Goal: Task Accomplishment & Management: Use online tool/utility

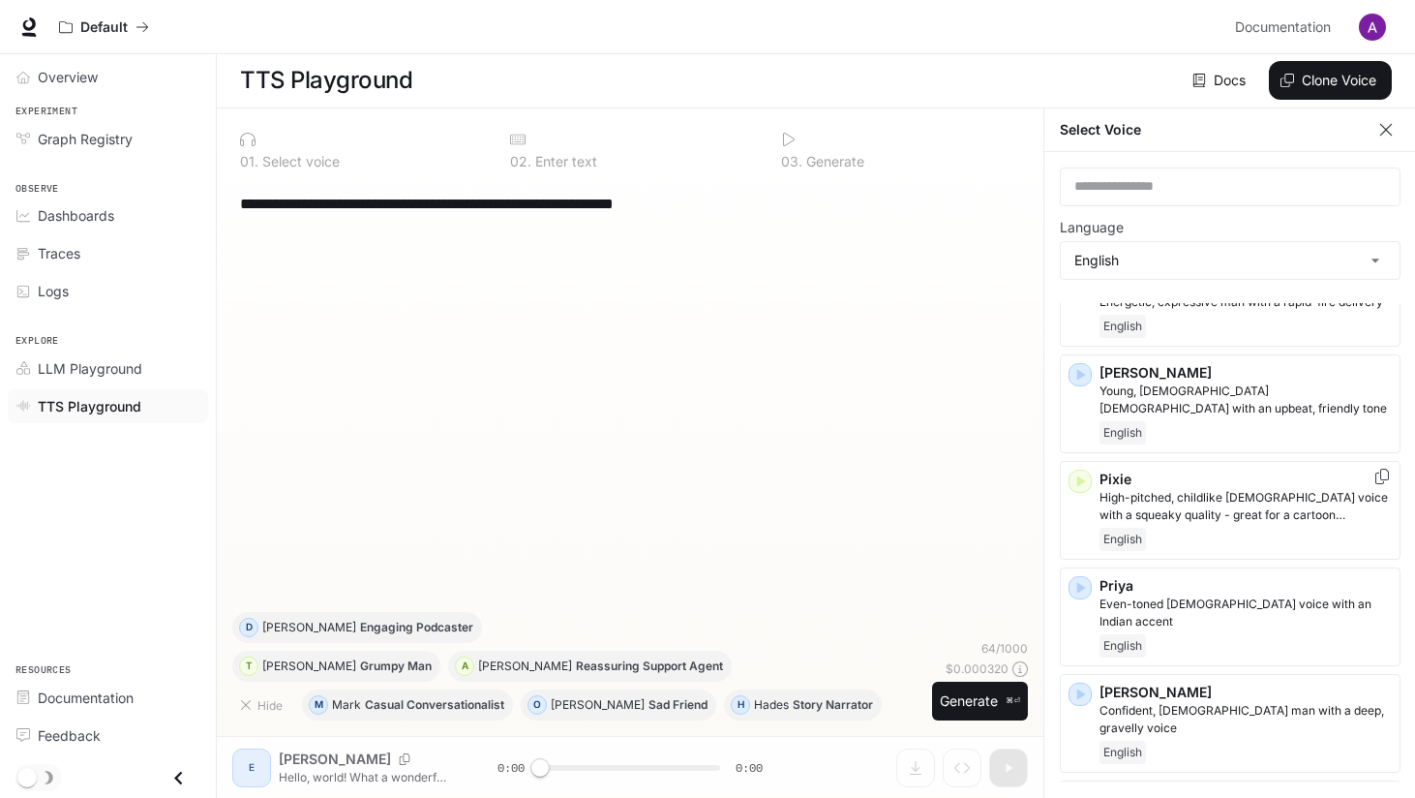
scroll to position [1076, 0]
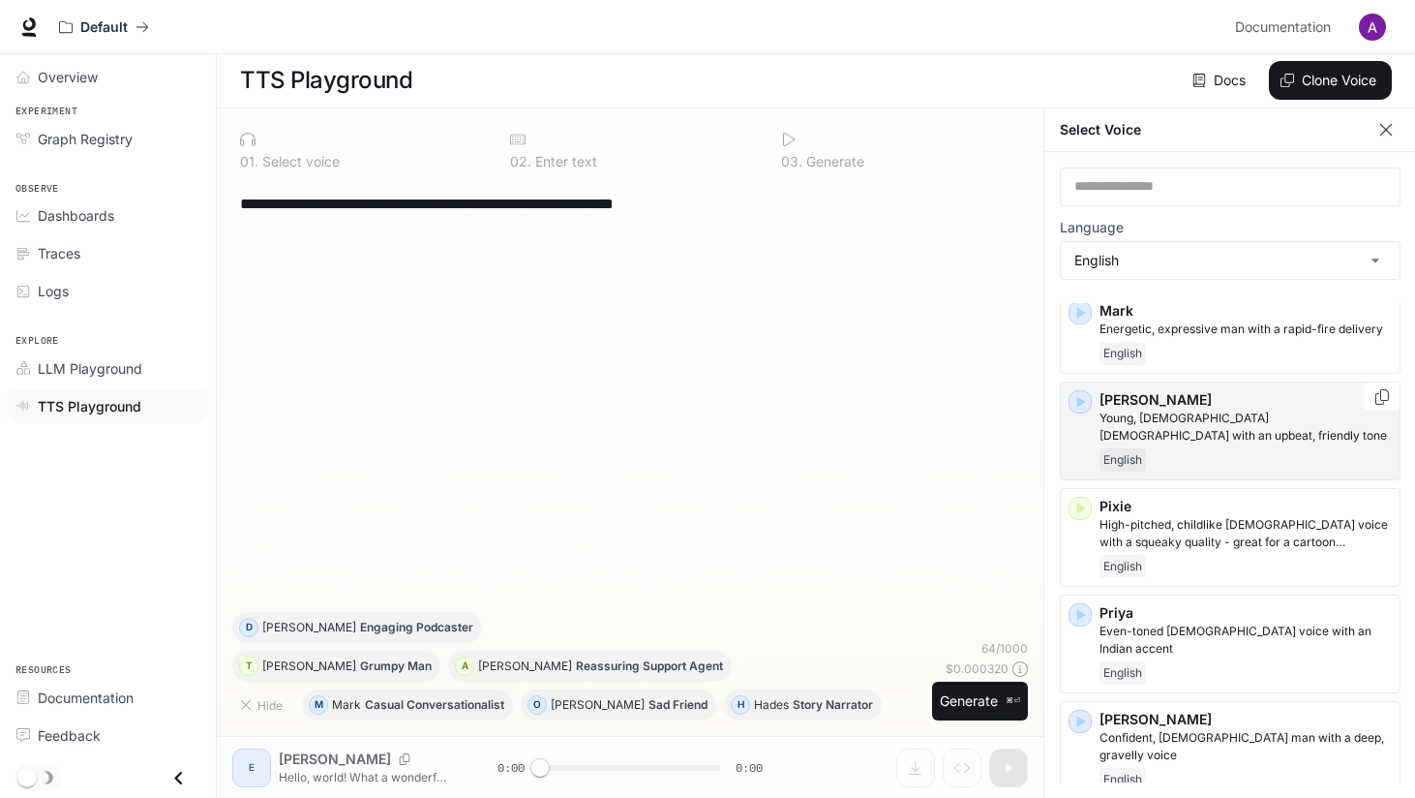
click at [1130, 406] on p "[PERSON_NAME]" at bounding box center [1246, 399] width 292 height 19
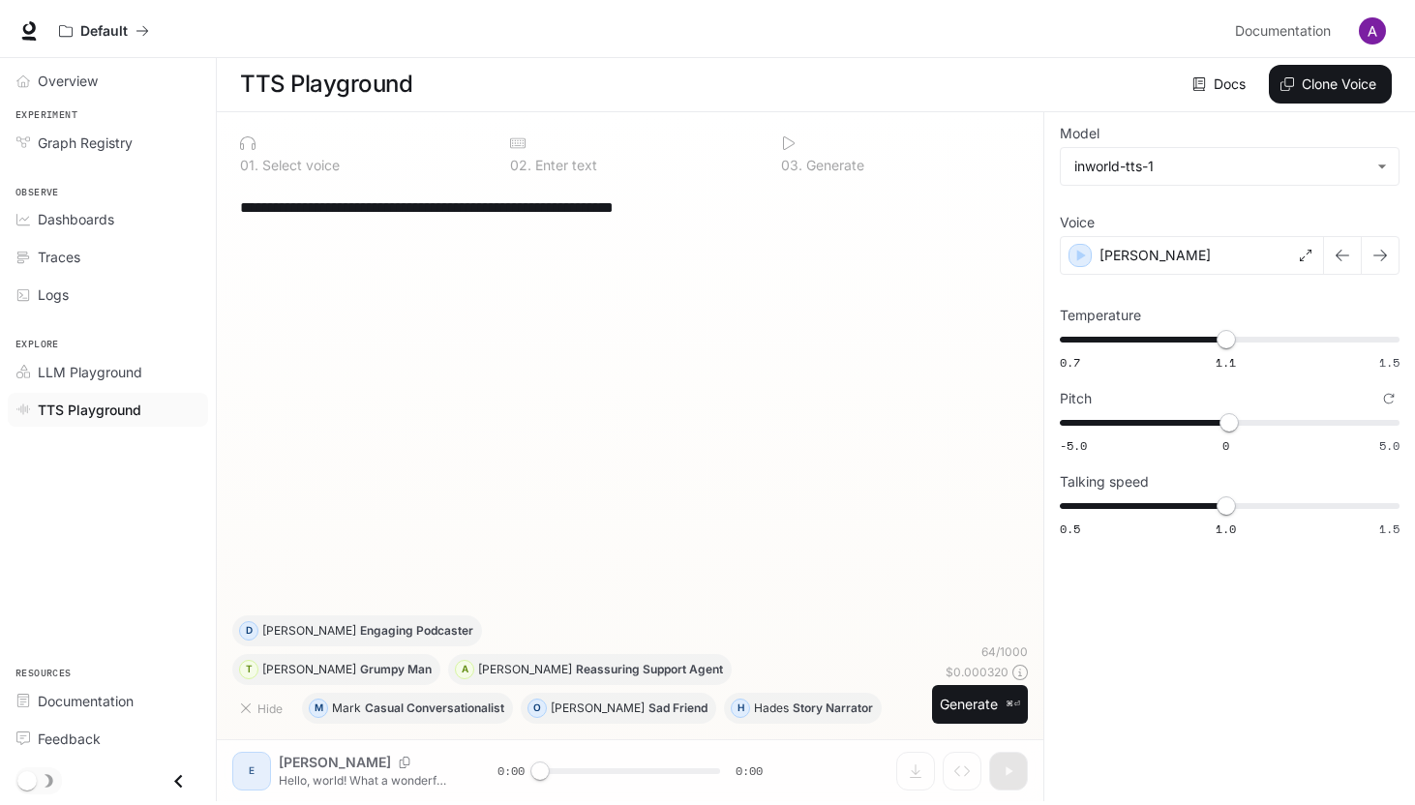
scroll to position [1, 0]
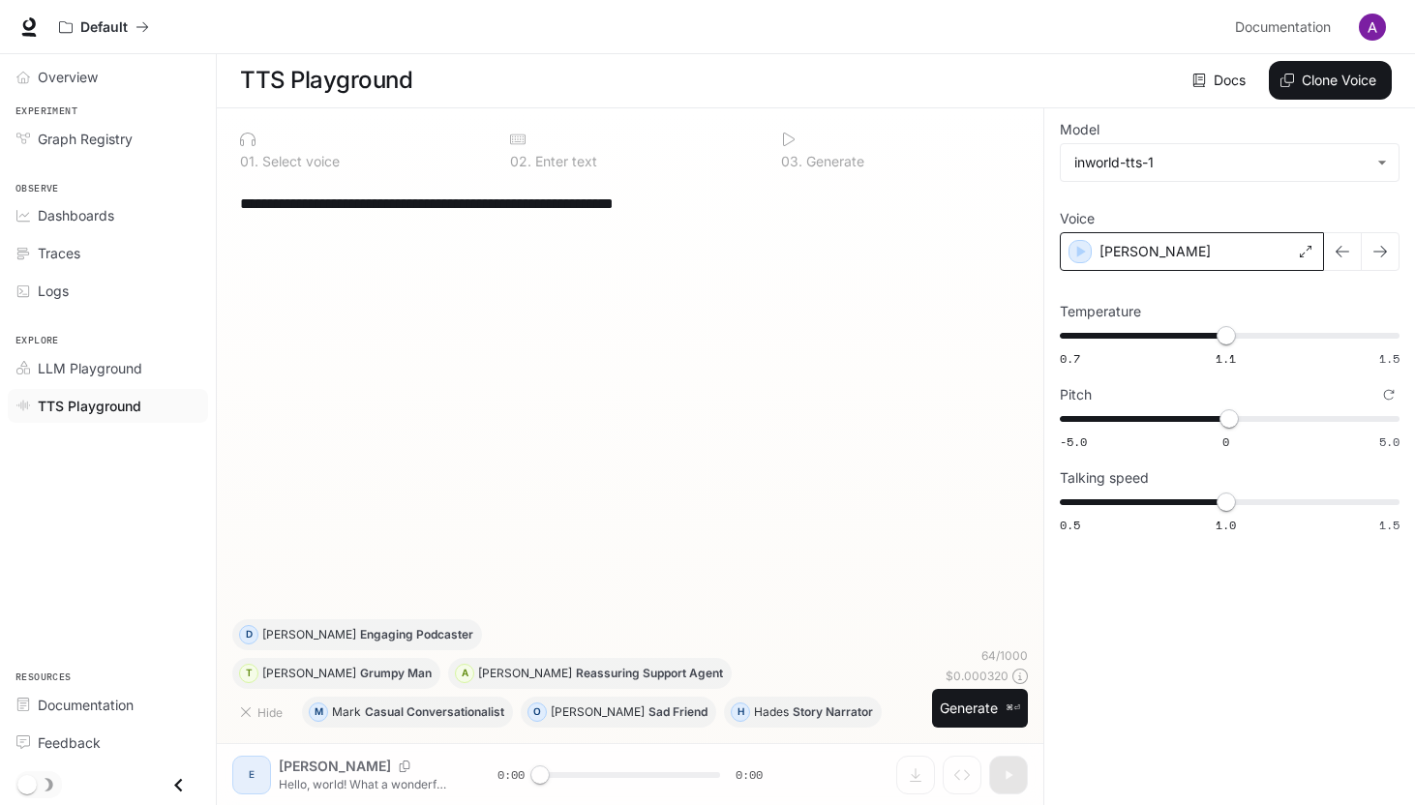
click at [1182, 238] on div "[PERSON_NAME]" at bounding box center [1192, 251] width 264 height 39
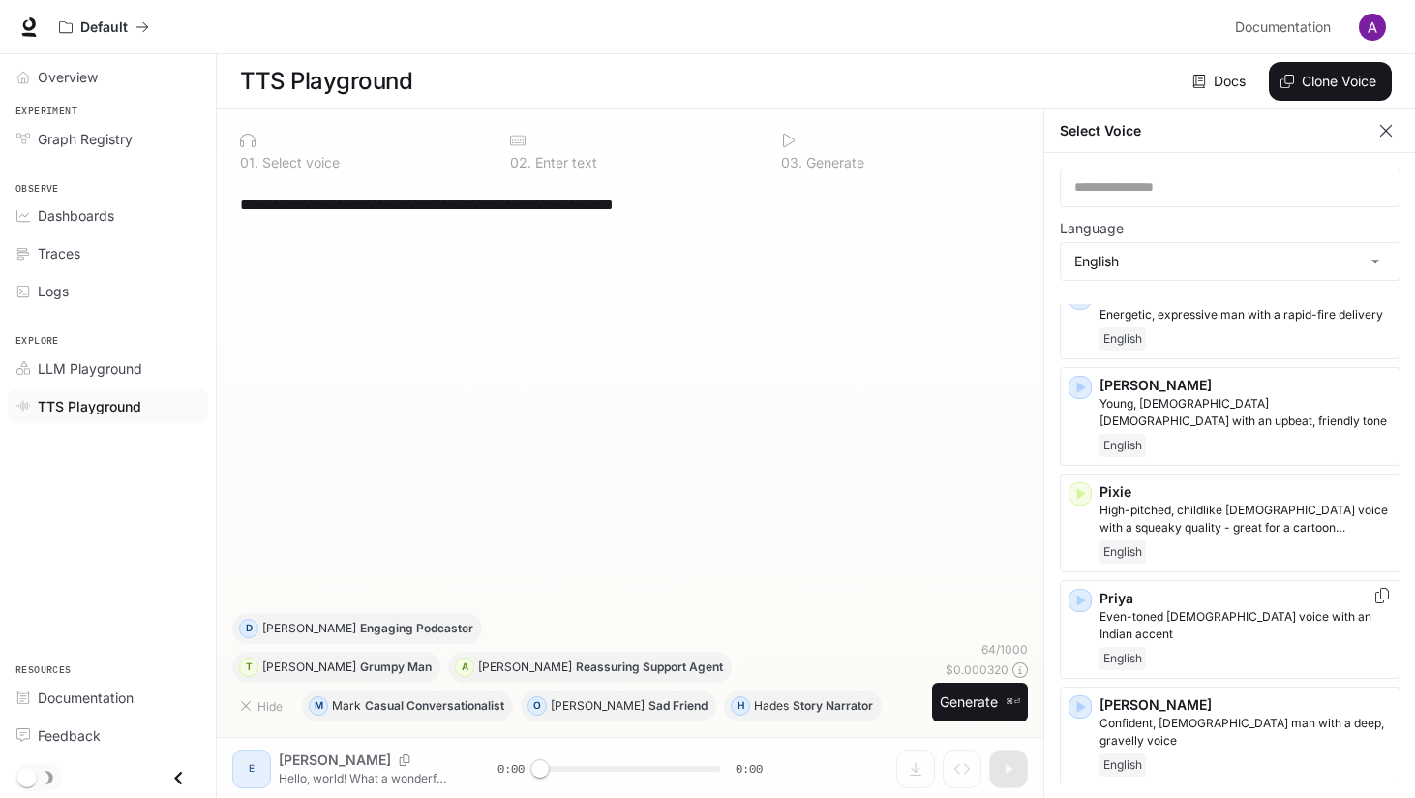
scroll to position [1089, 0]
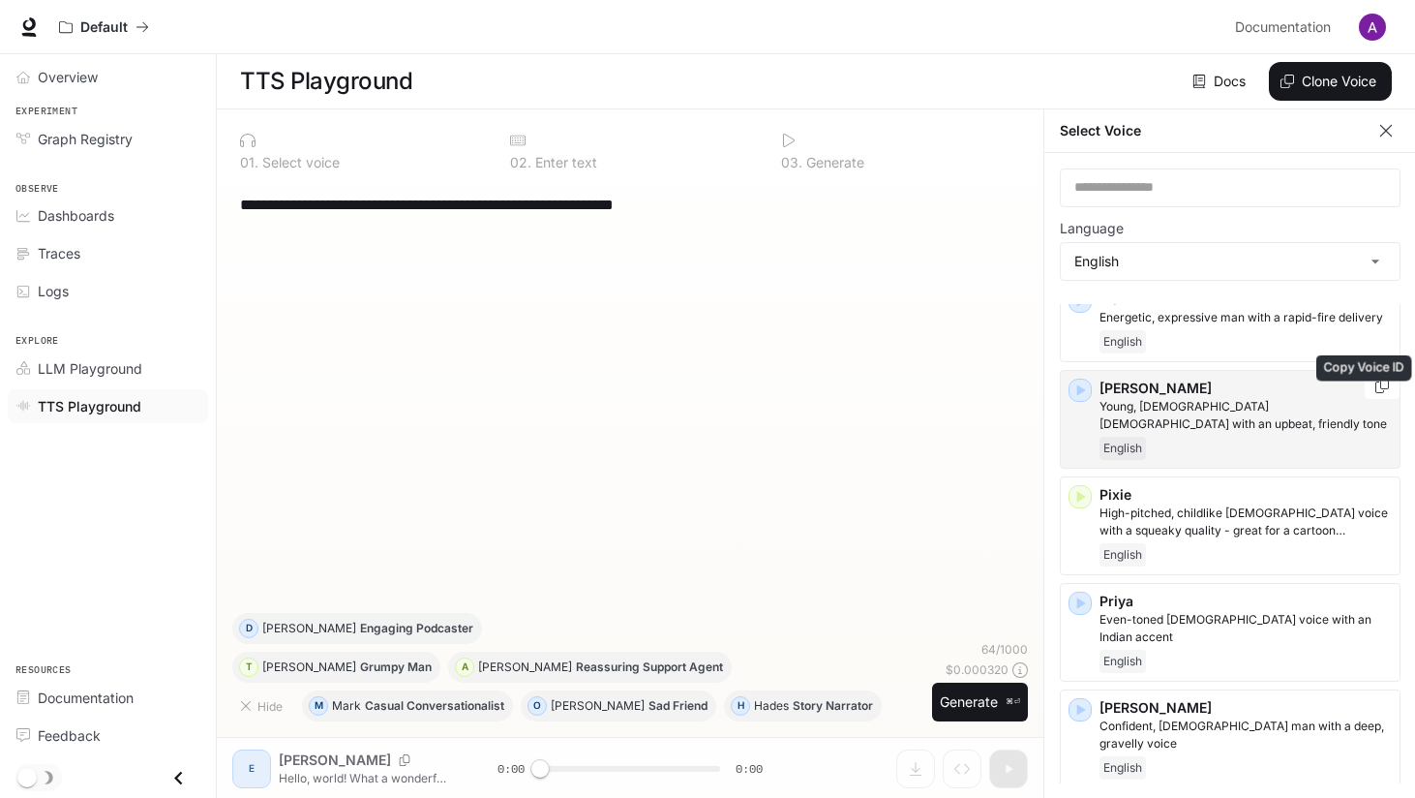
click at [1378, 393] on icon "Copy Voice ID" at bounding box center [1382, 385] width 19 height 15
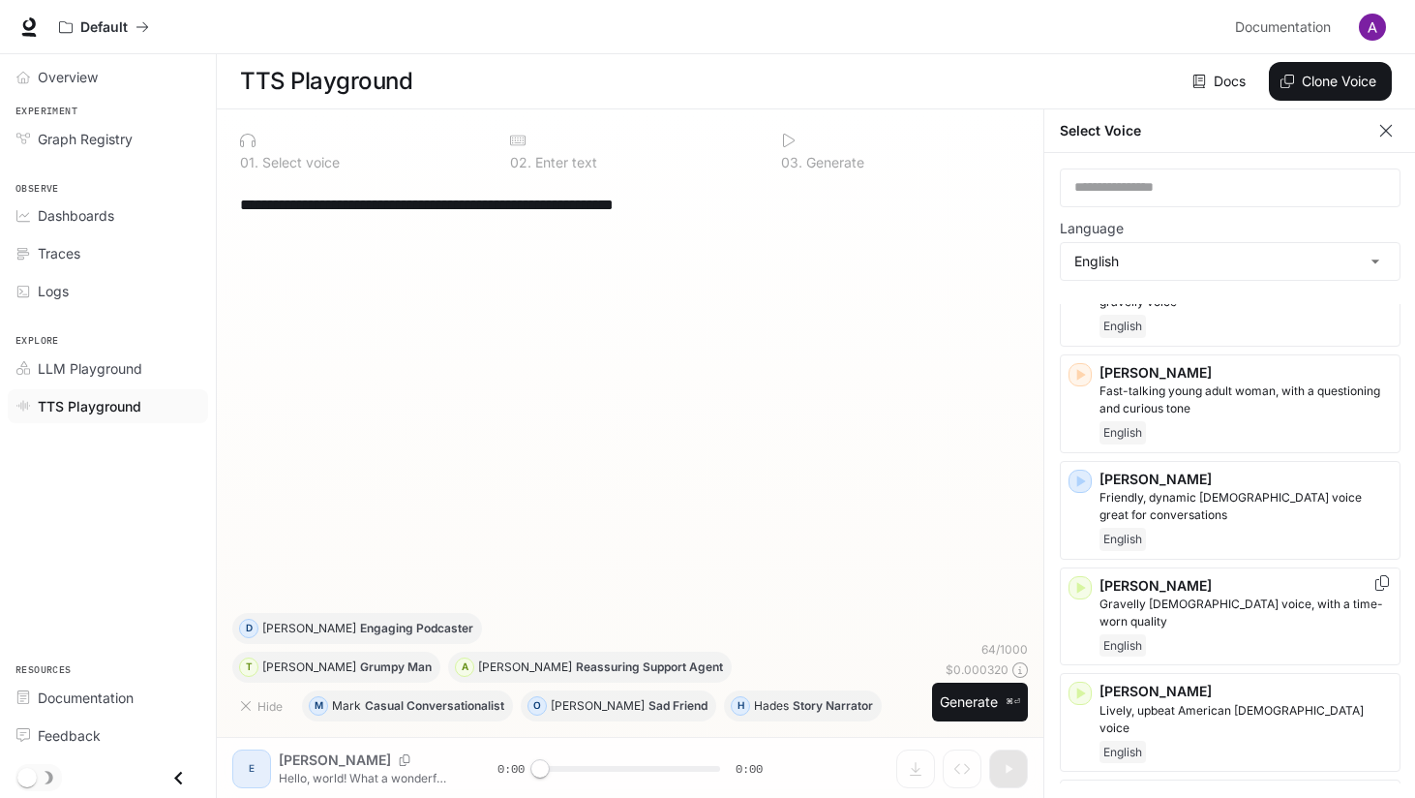
scroll to position [9, 0]
click at [1375, 786] on icon "Copy Voice ID" at bounding box center [1382, 793] width 19 height 15
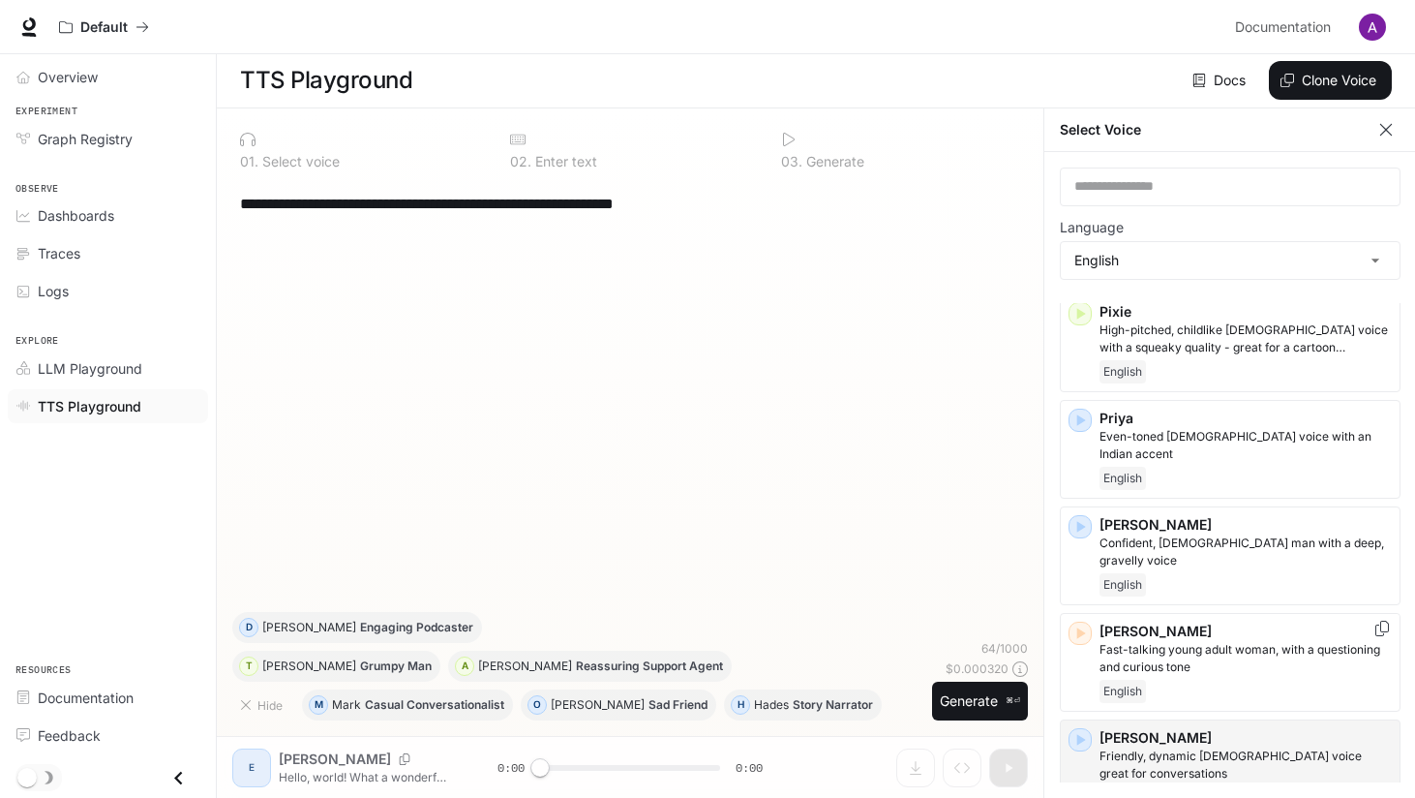
scroll to position [1259, 0]
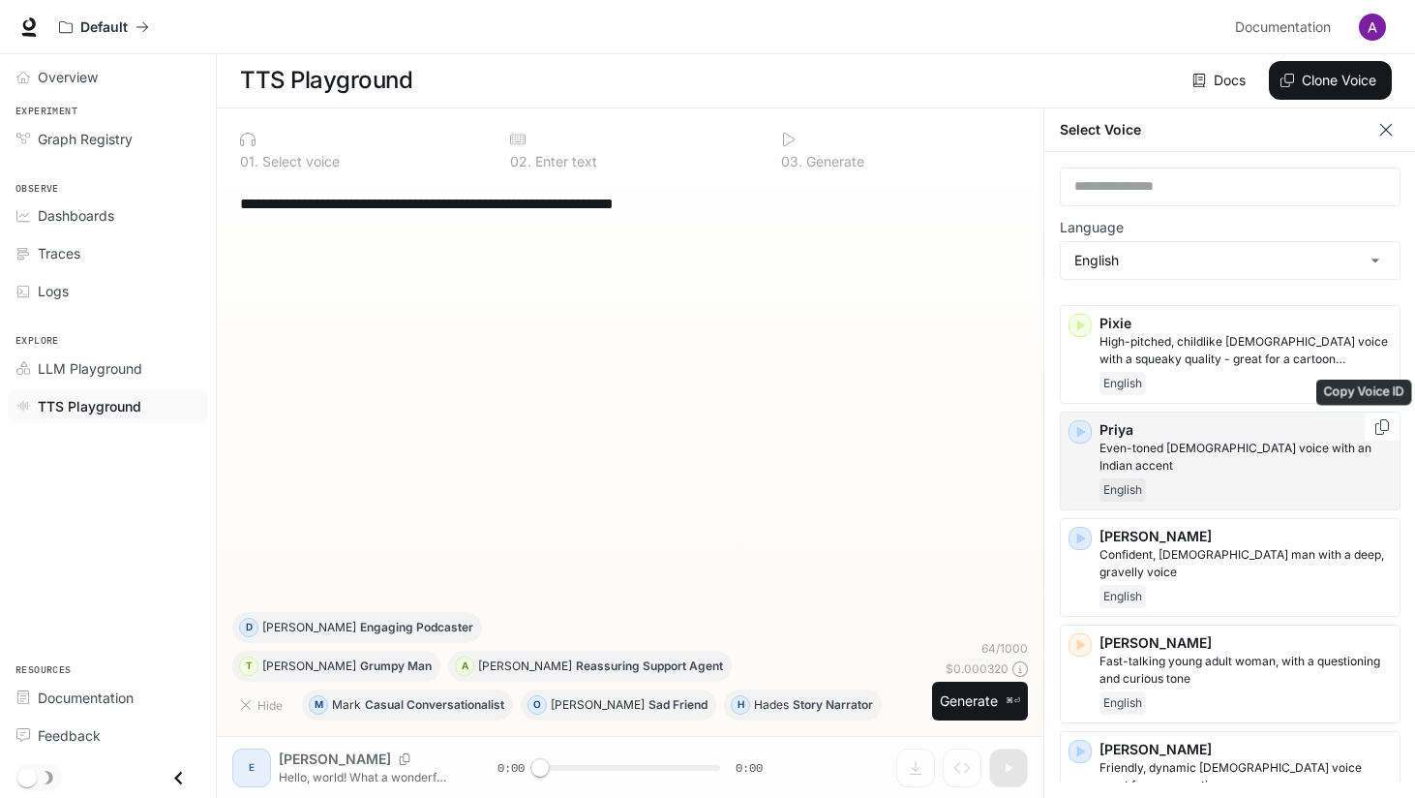
click at [1373, 421] on icon "Copy Voice ID" at bounding box center [1382, 426] width 19 height 15
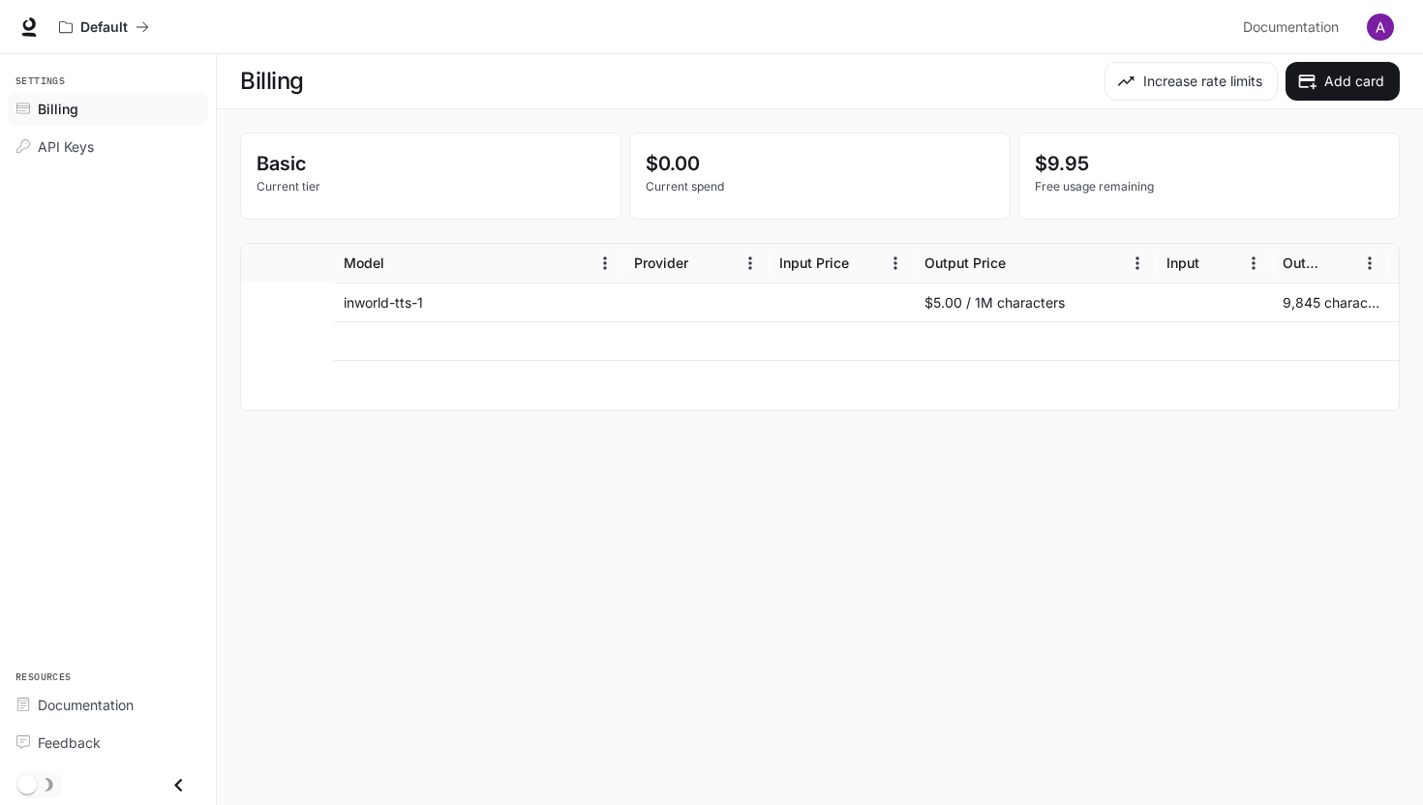
scroll to position [0, 426]
